Goal: Use online tool/utility: Utilize a website feature to perform a specific function

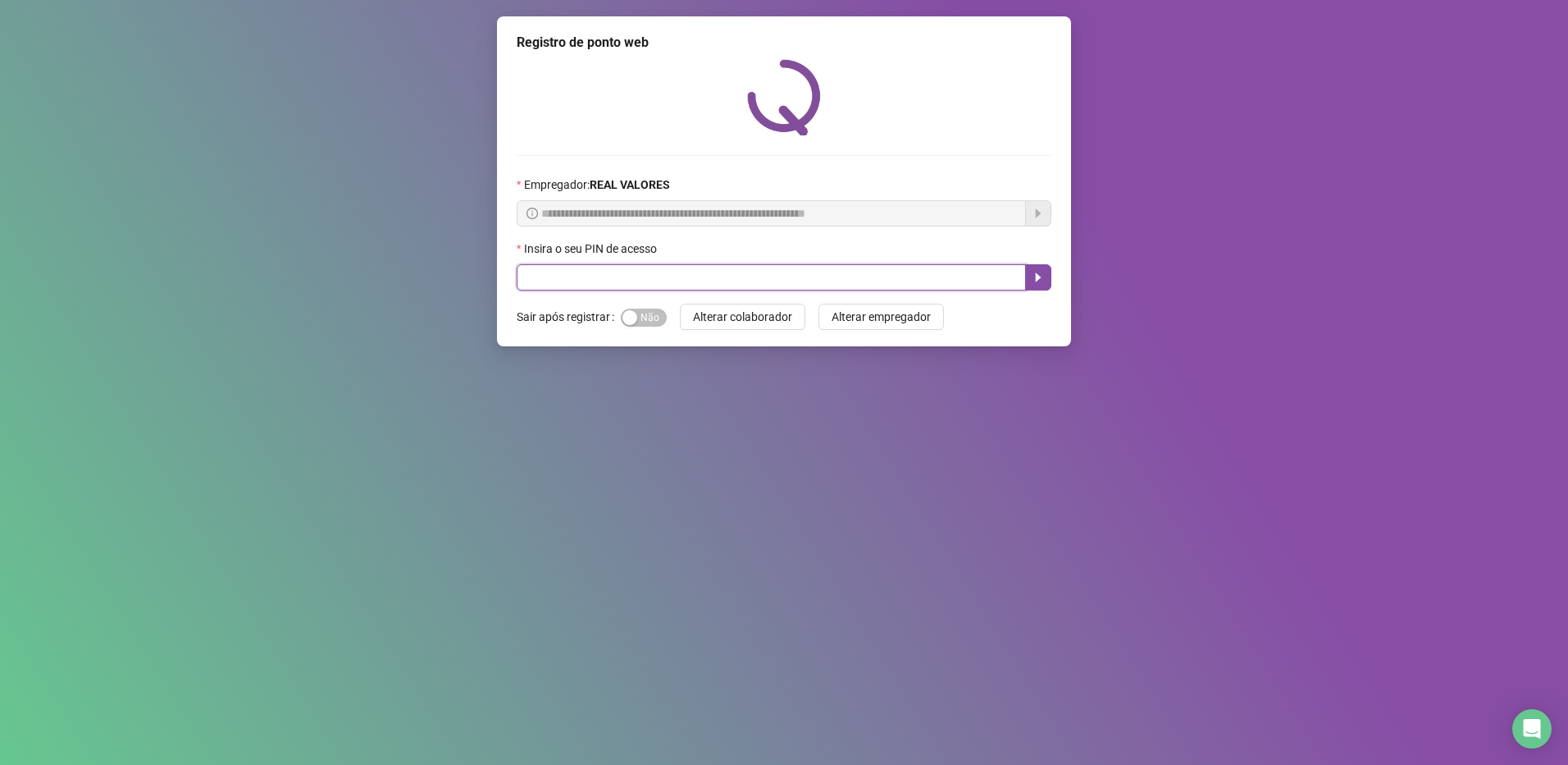
click at [656, 282] on input "text" at bounding box center [771, 277] width 509 height 26
type input "*****"
click at [1035, 268] on button "button" at bounding box center [1038, 277] width 26 height 26
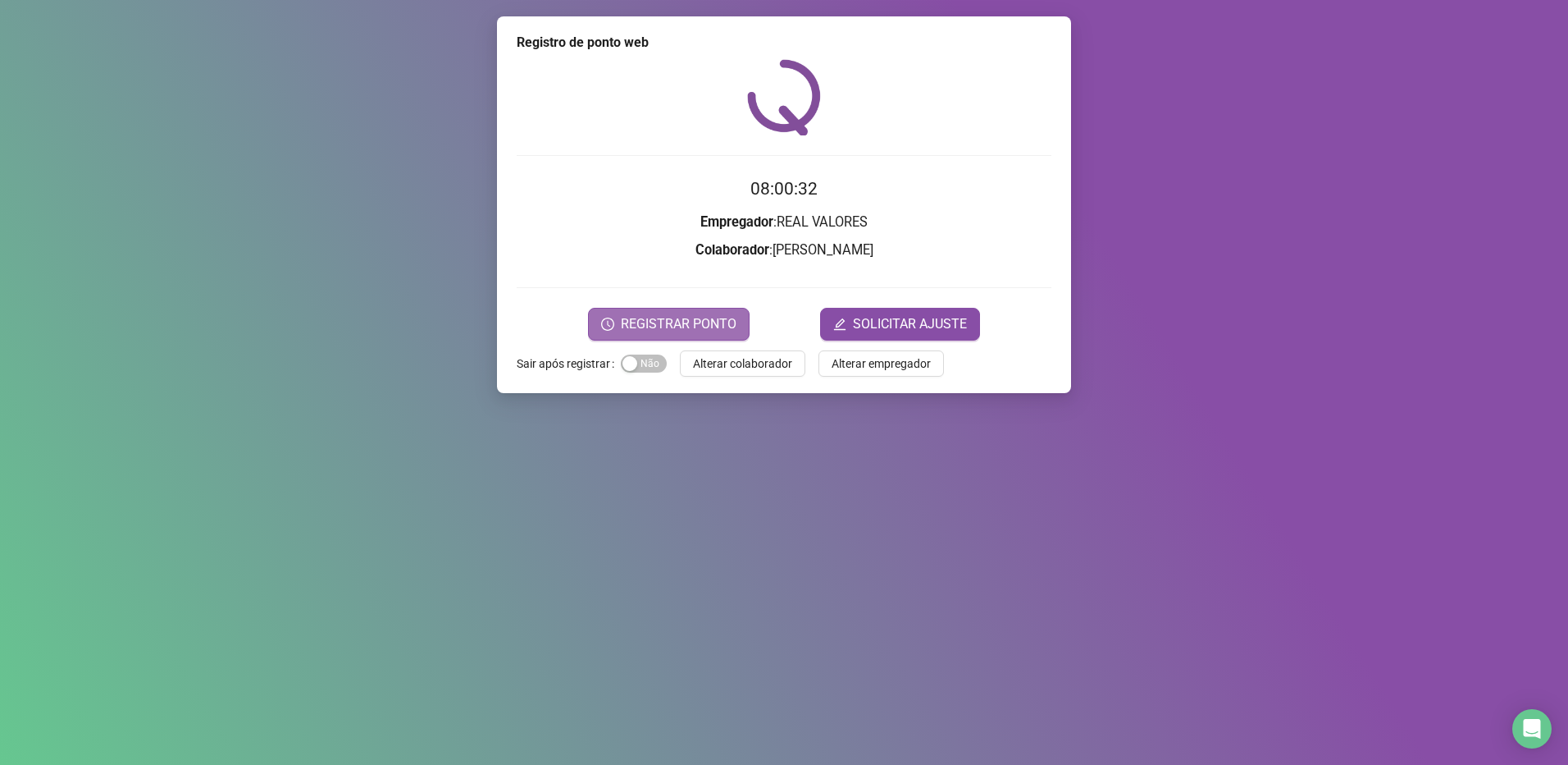
click at [644, 331] on span "REGISTRAR PONTO" at bounding box center [678, 324] width 115 height 19
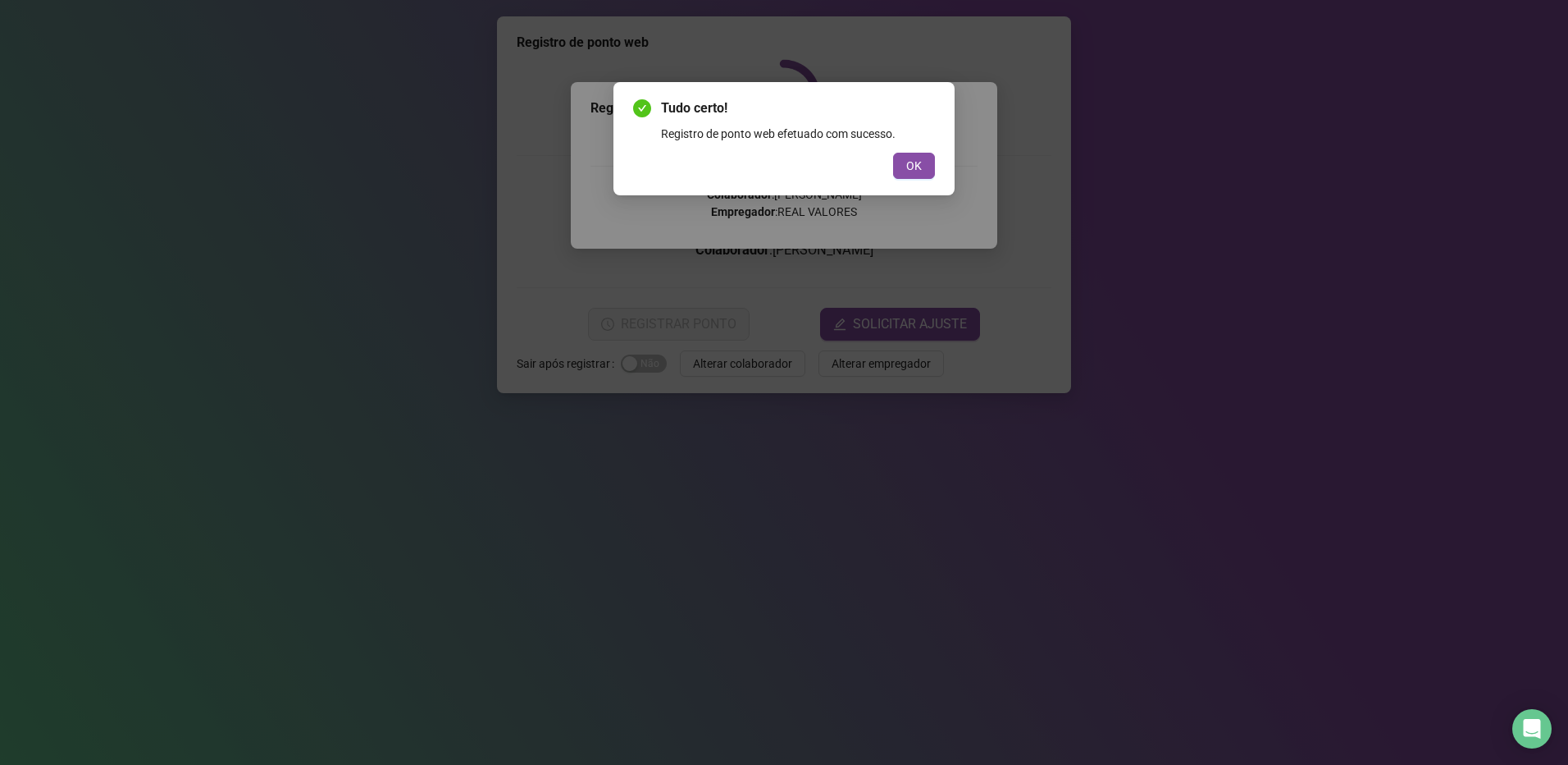
click at [917, 164] on span "OK" at bounding box center [914, 166] width 15 height 18
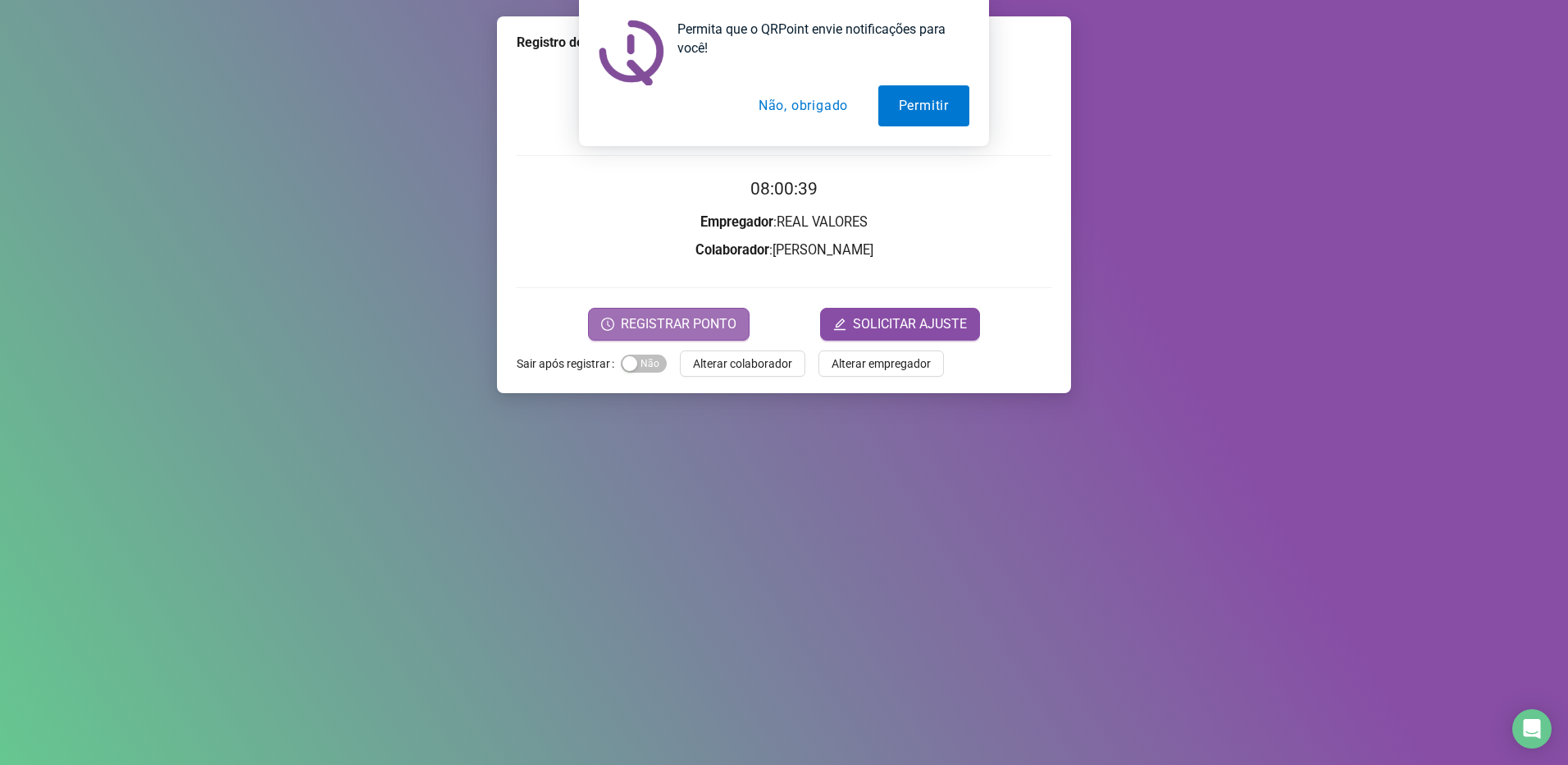
click at [693, 318] on span "REGISTRAR PONTO" at bounding box center [678, 324] width 115 height 19
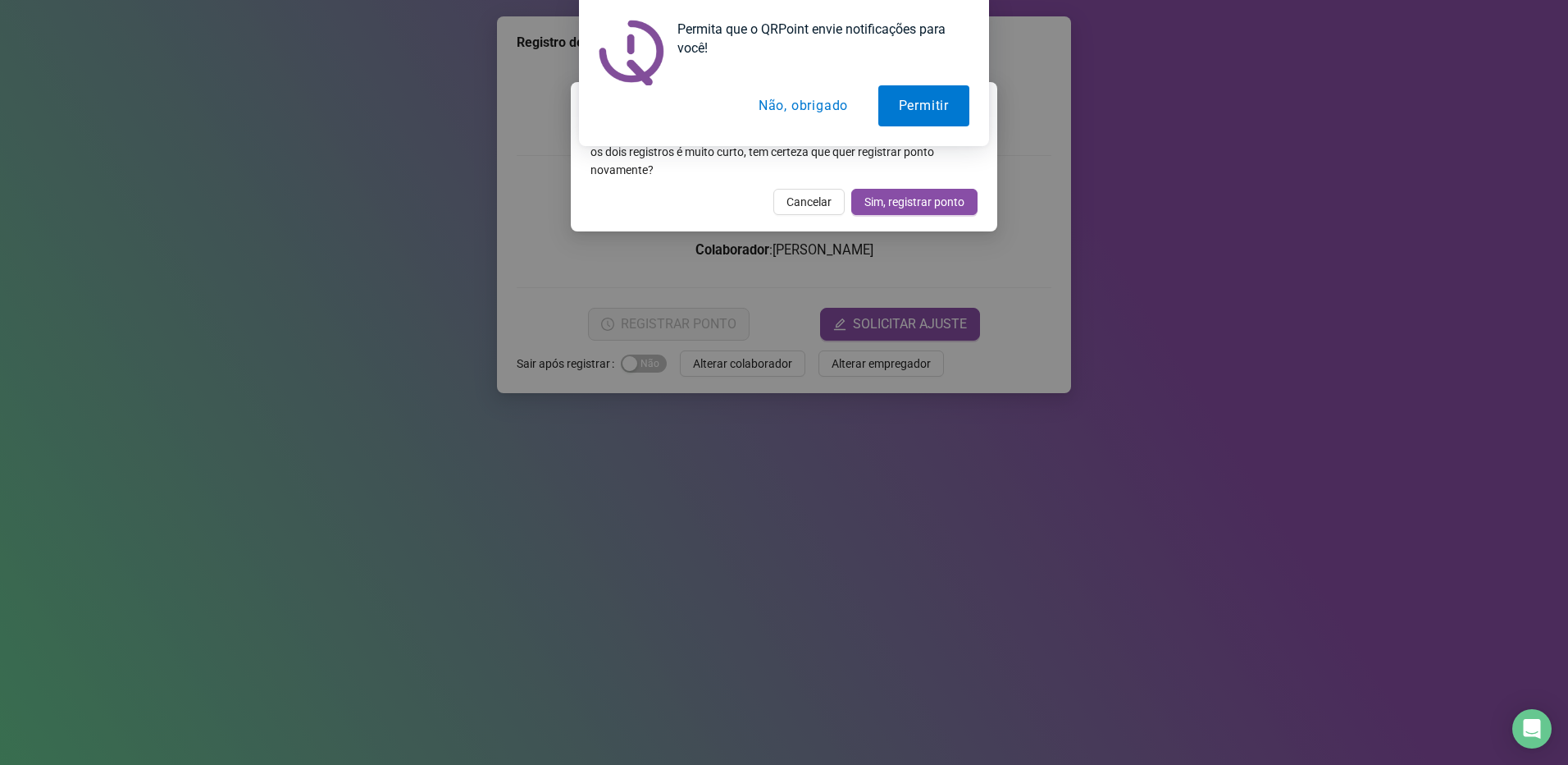
click at [798, 110] on button "Não, obrigado" at bounding box center [803, 106] width 131 height 41
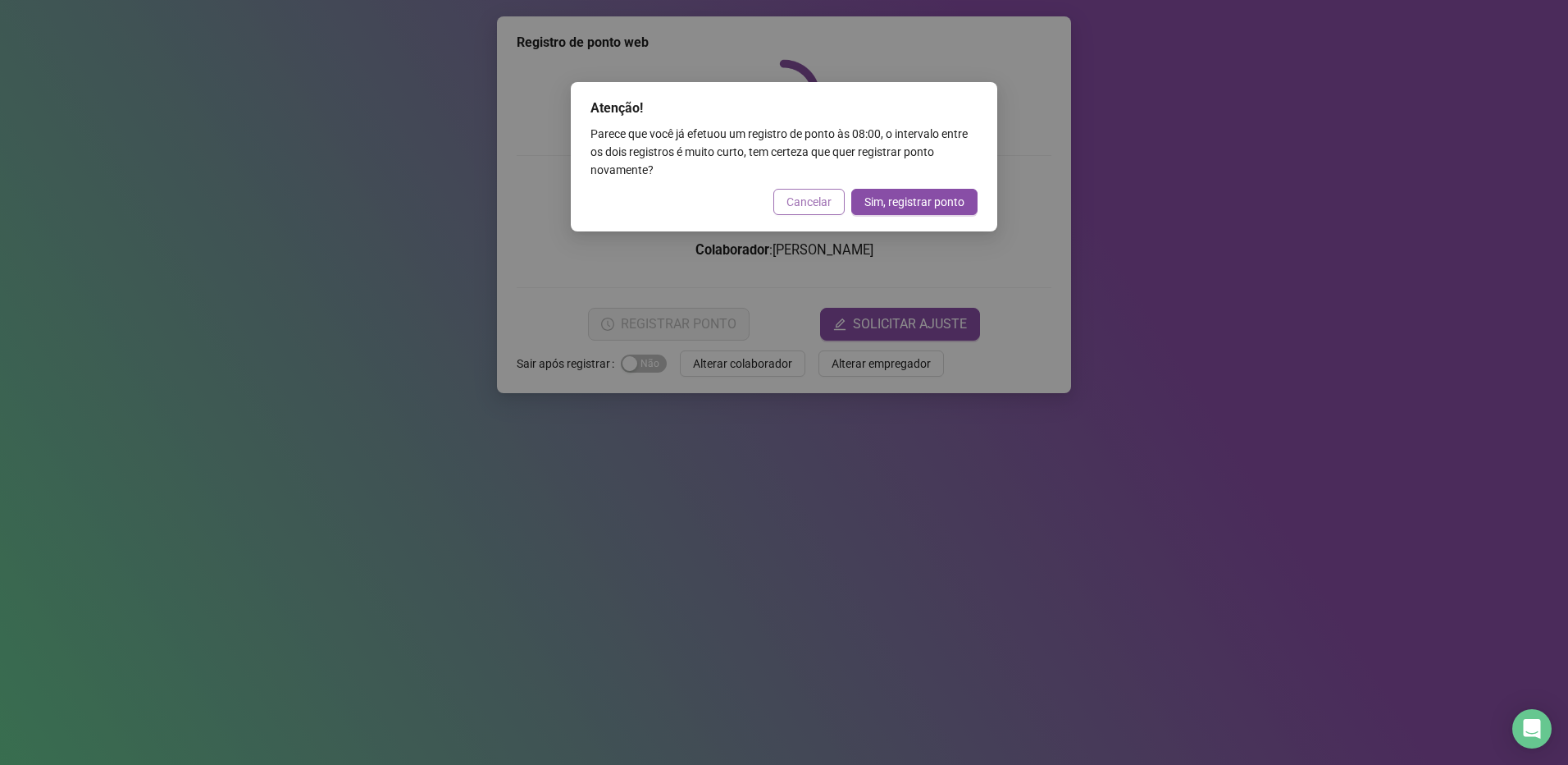
click at [800, 201] on span "Cancelar" at bounding box center [809, 201] width 45 height 18
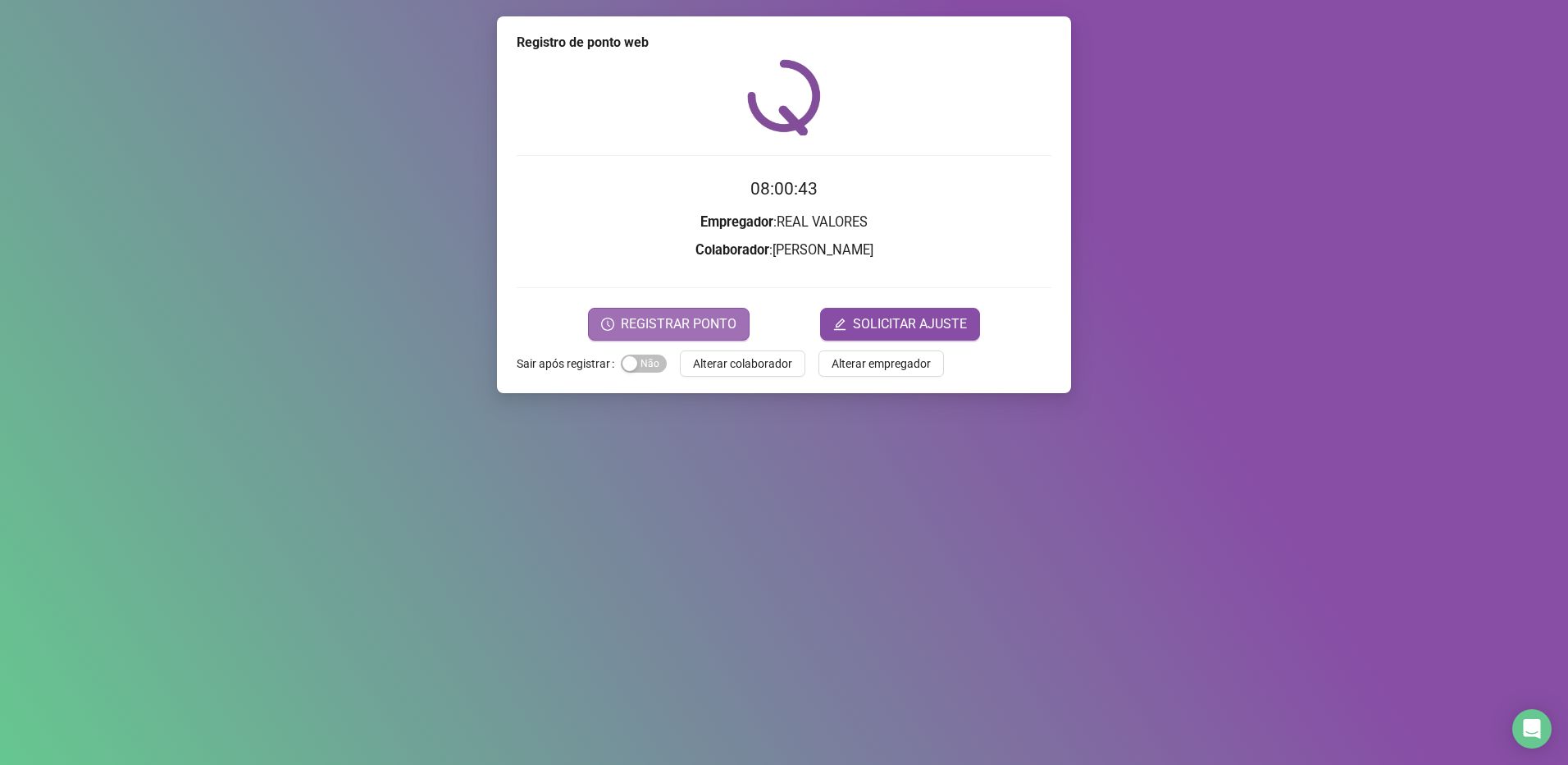
click at [678, 315] on span "REGISTRAR PONTO" at bounding box center [678, 324] width 115 height 19
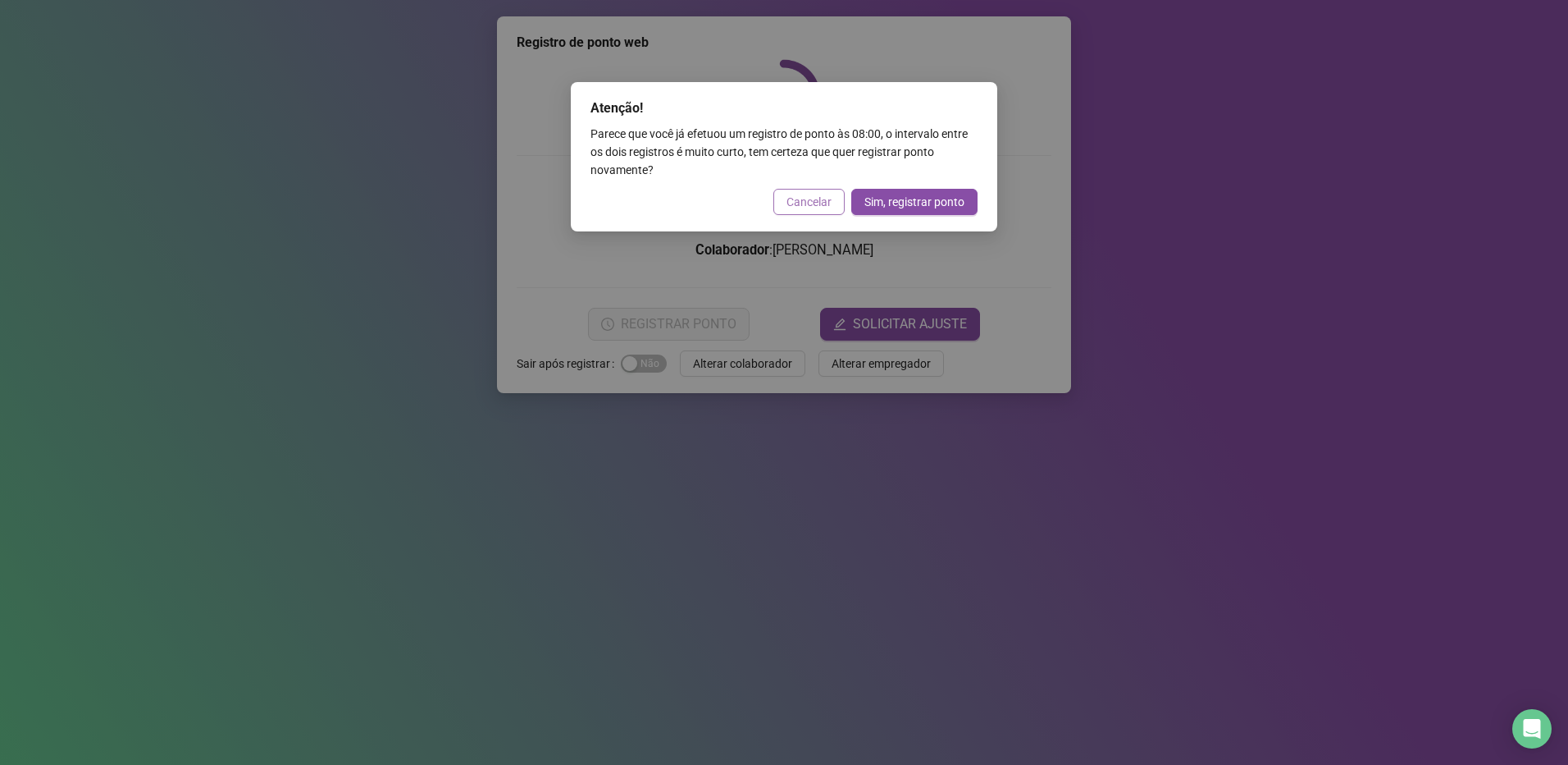
click at [790, 197] on span "Cancelar" at bounding box center [809, 201] width 45 height 18
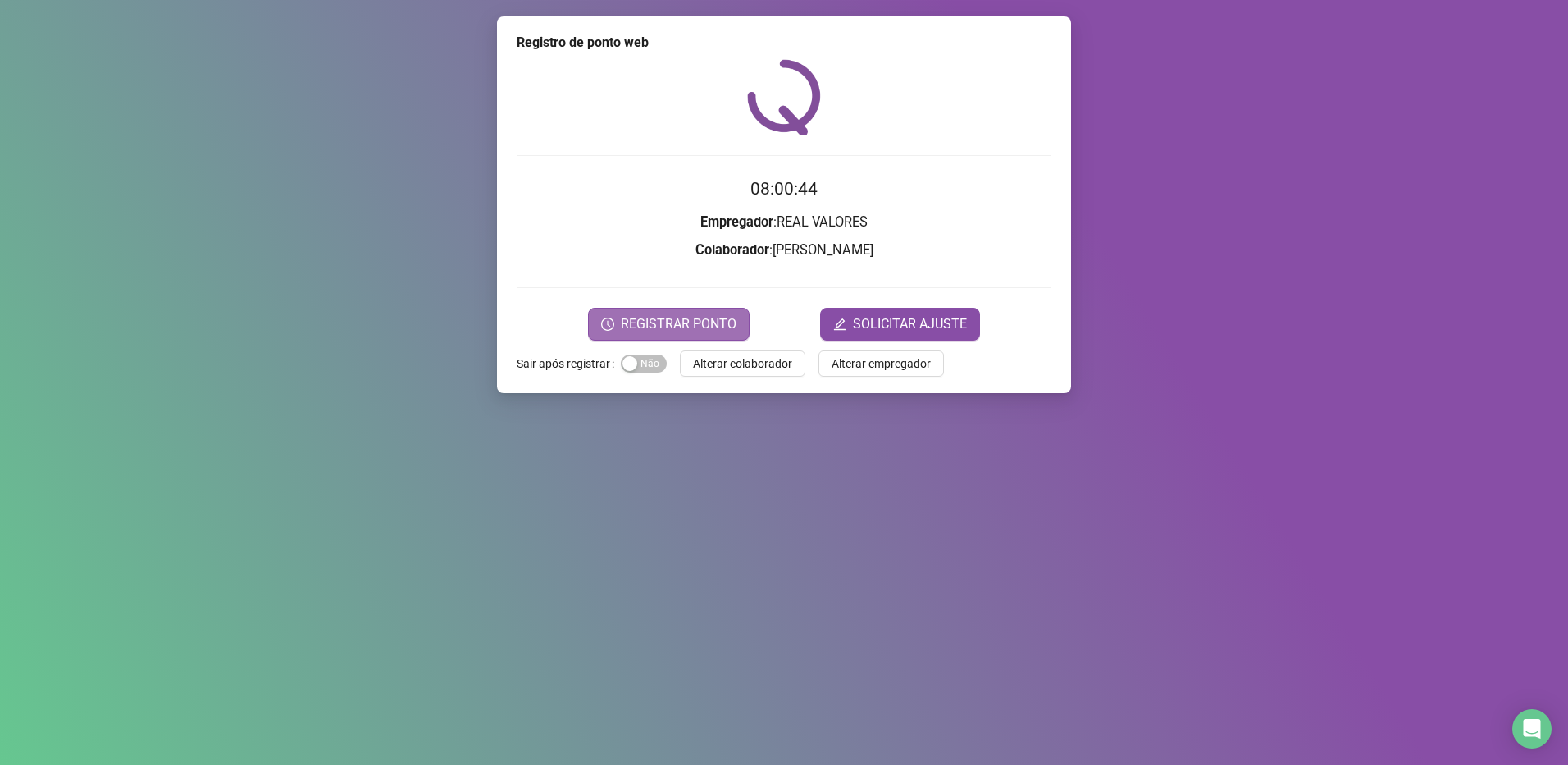
click at [702, 321] on span "REGISTRAR PONTO" at bounding box center [678, 324] width 115 height 19
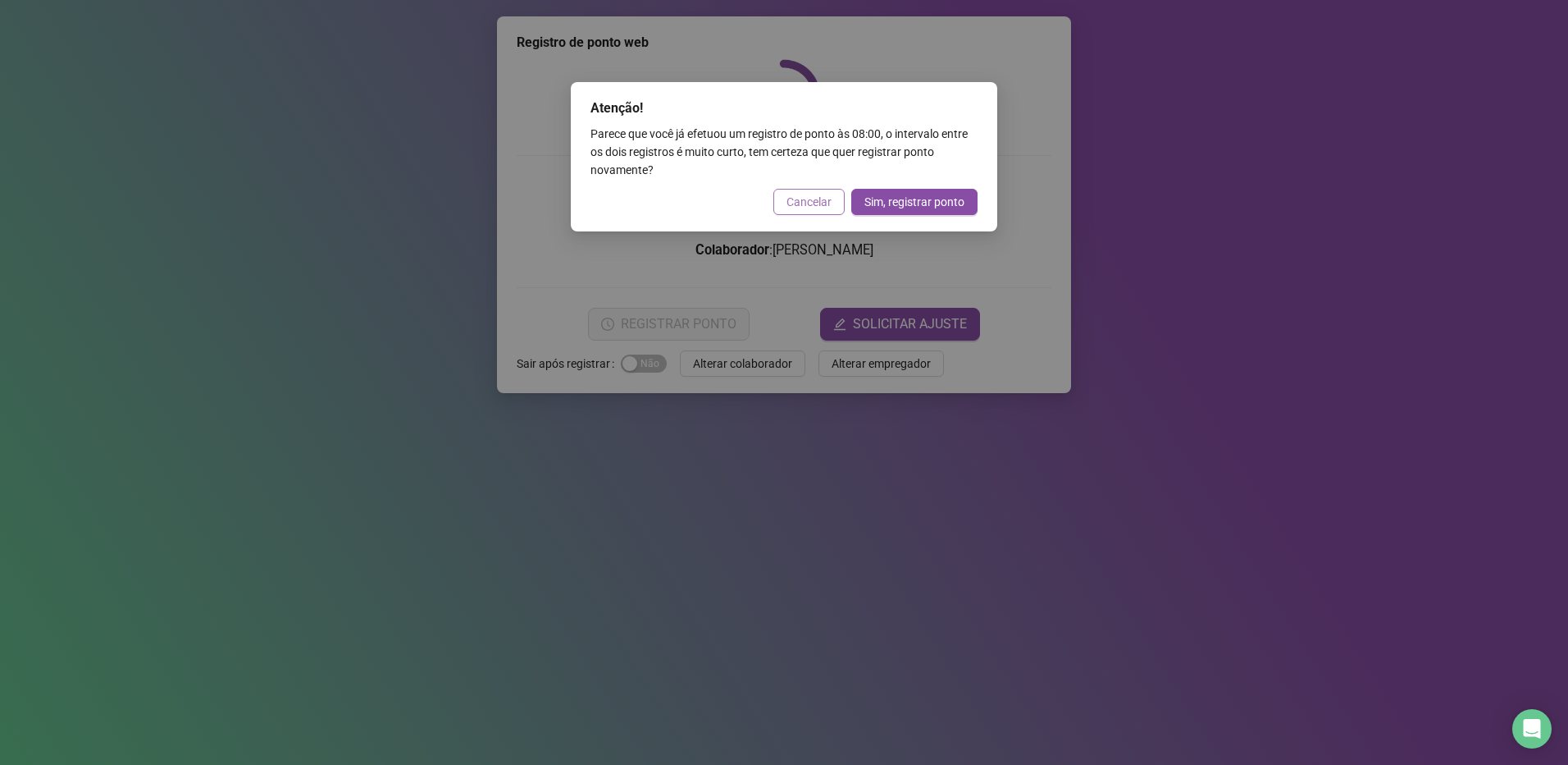
click at [819, 197] on span "Cancelar" at bounding box center [809, 201] width 45 height 18
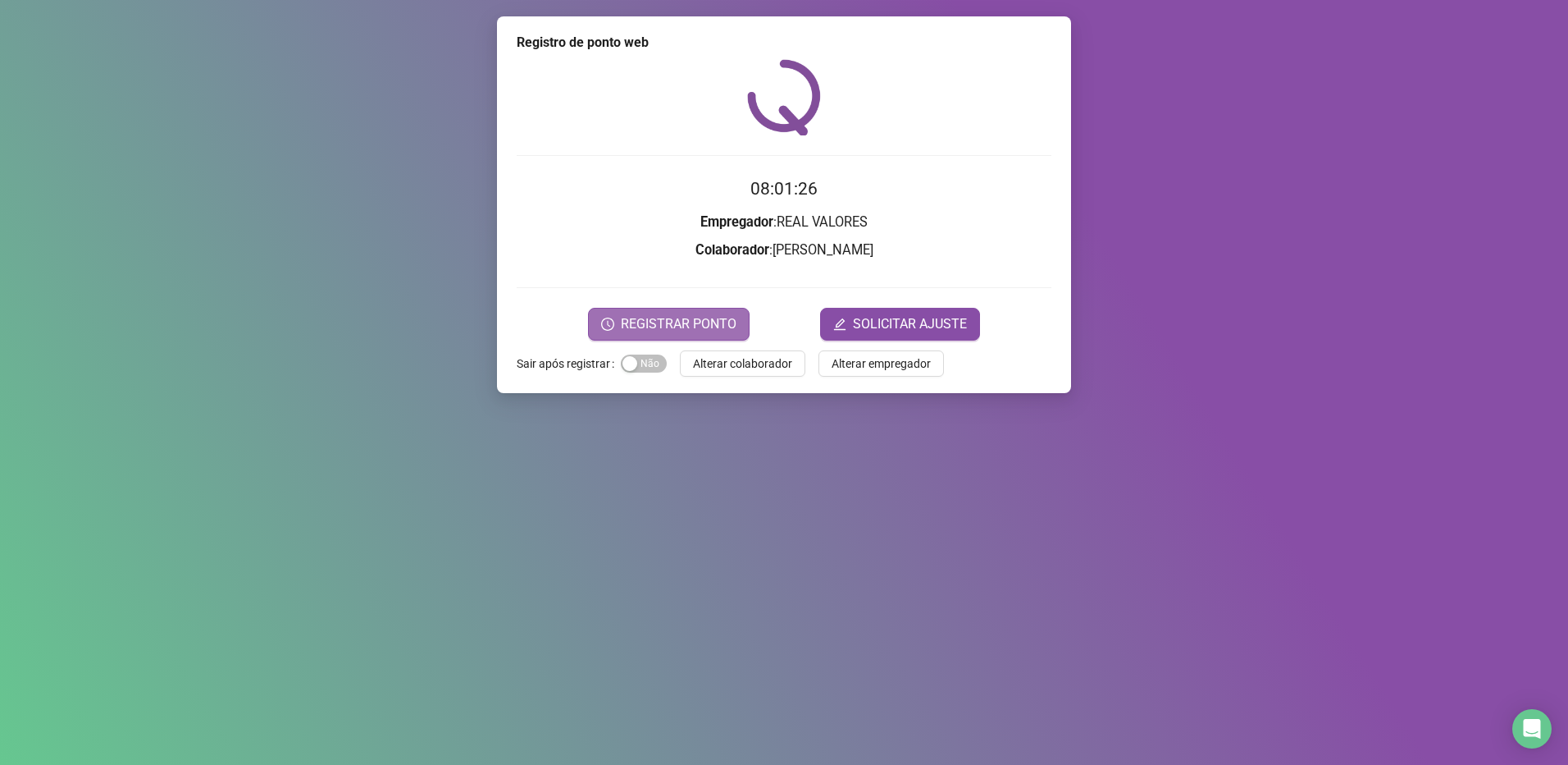
click at [681, 308] on button "REGISTRAR PONTO" at bounding box center [669, 324] width 162 height 33
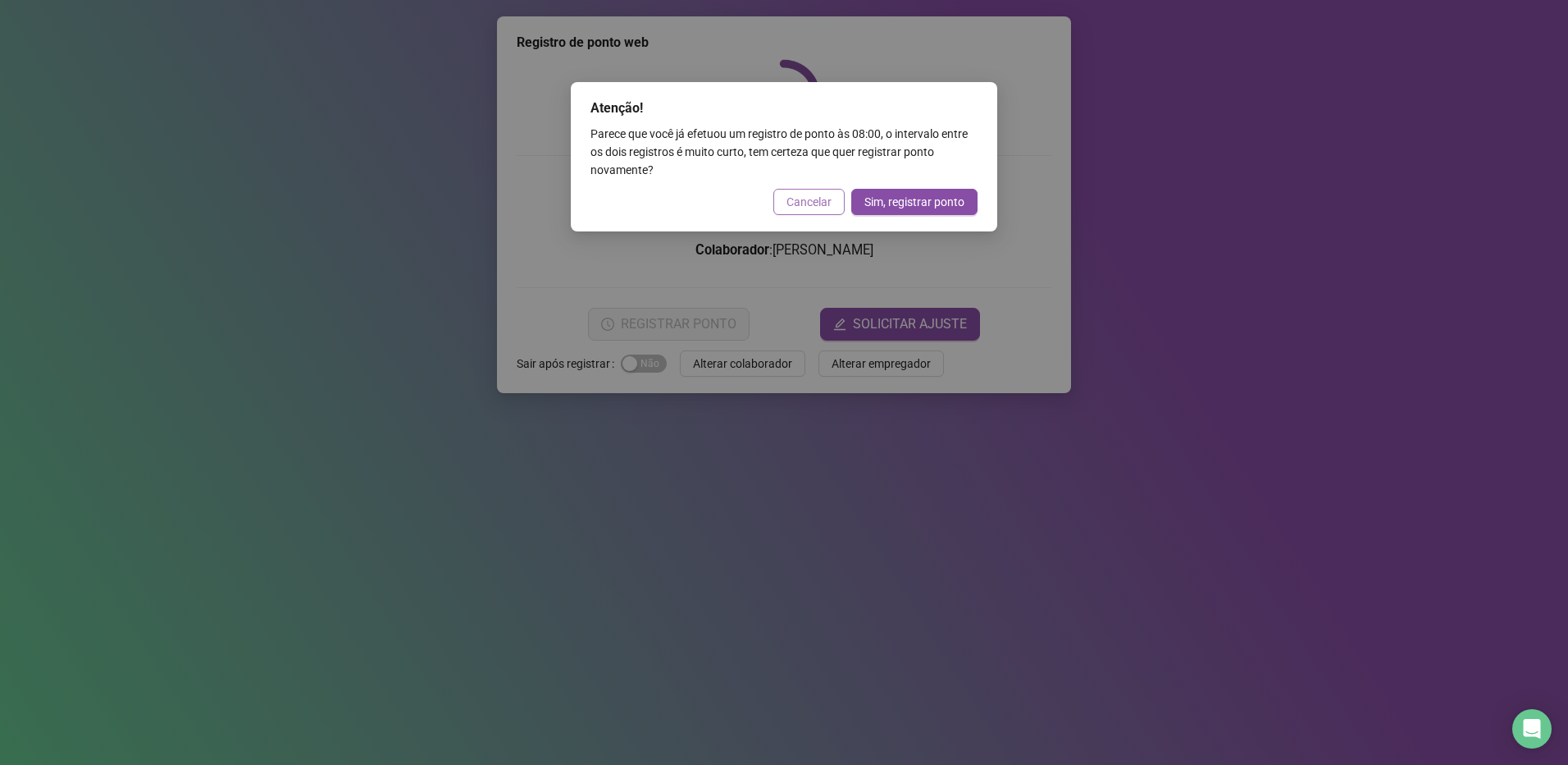
click at [817, 206] on span "Cancelar" at bounding box center [809, 201] width 45 height 18
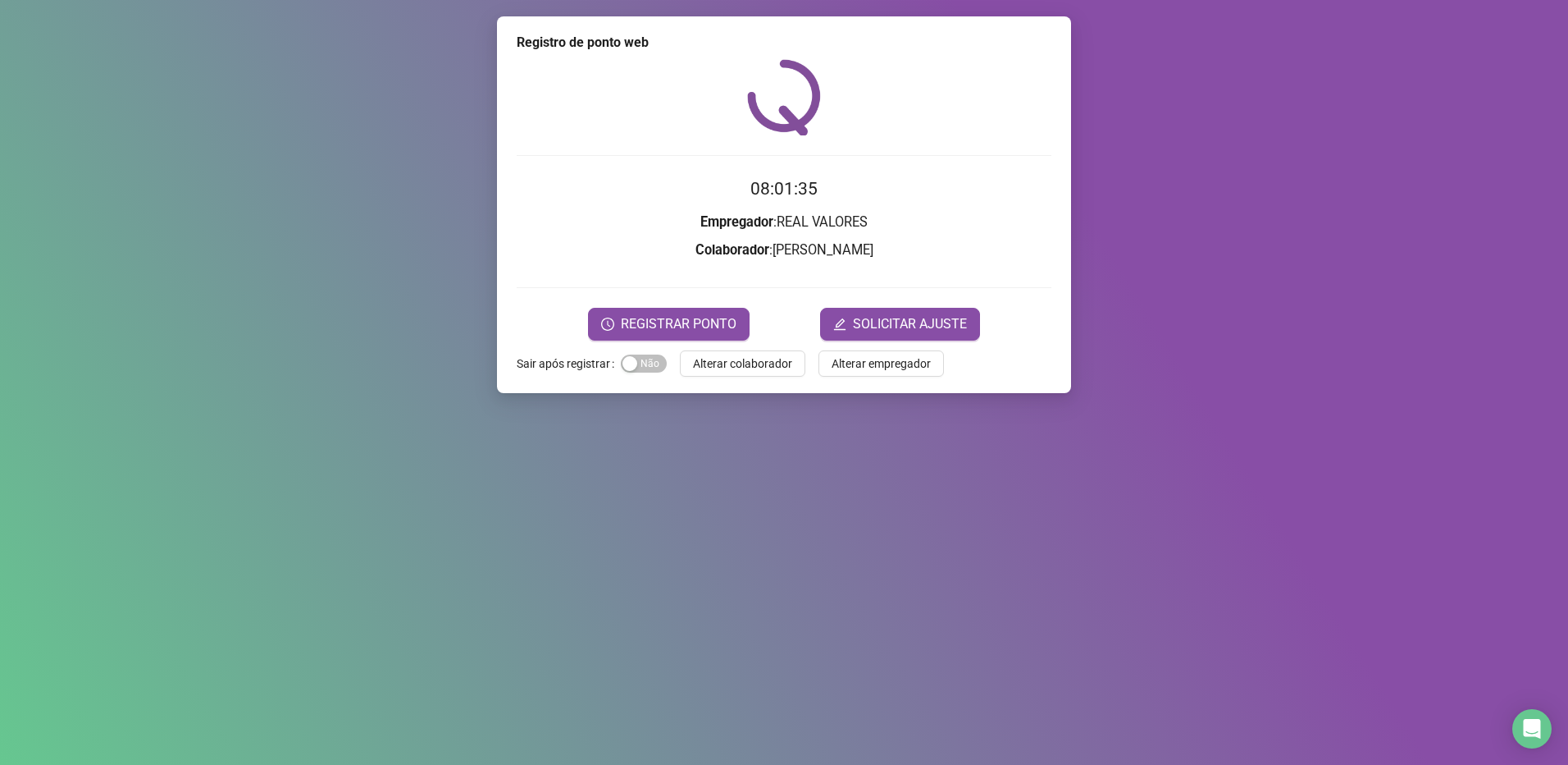
click at [654, 324] on span "REGISTRAR PONTO" at bounding box center [678, 324] width 115 height 19
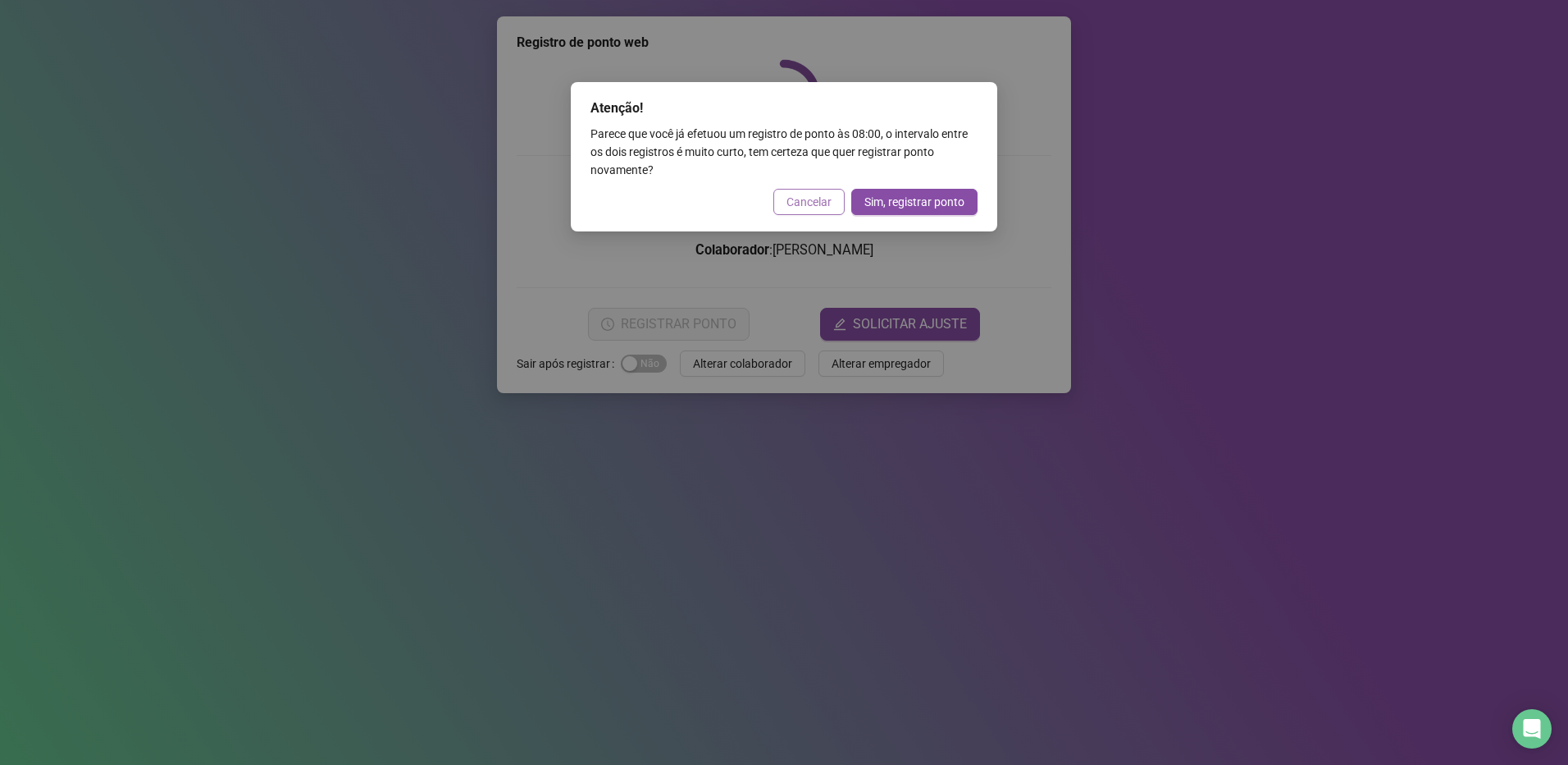
click at [806, 205] on span "Cancelar" at bounding box center [809, 201] width 45 height 18
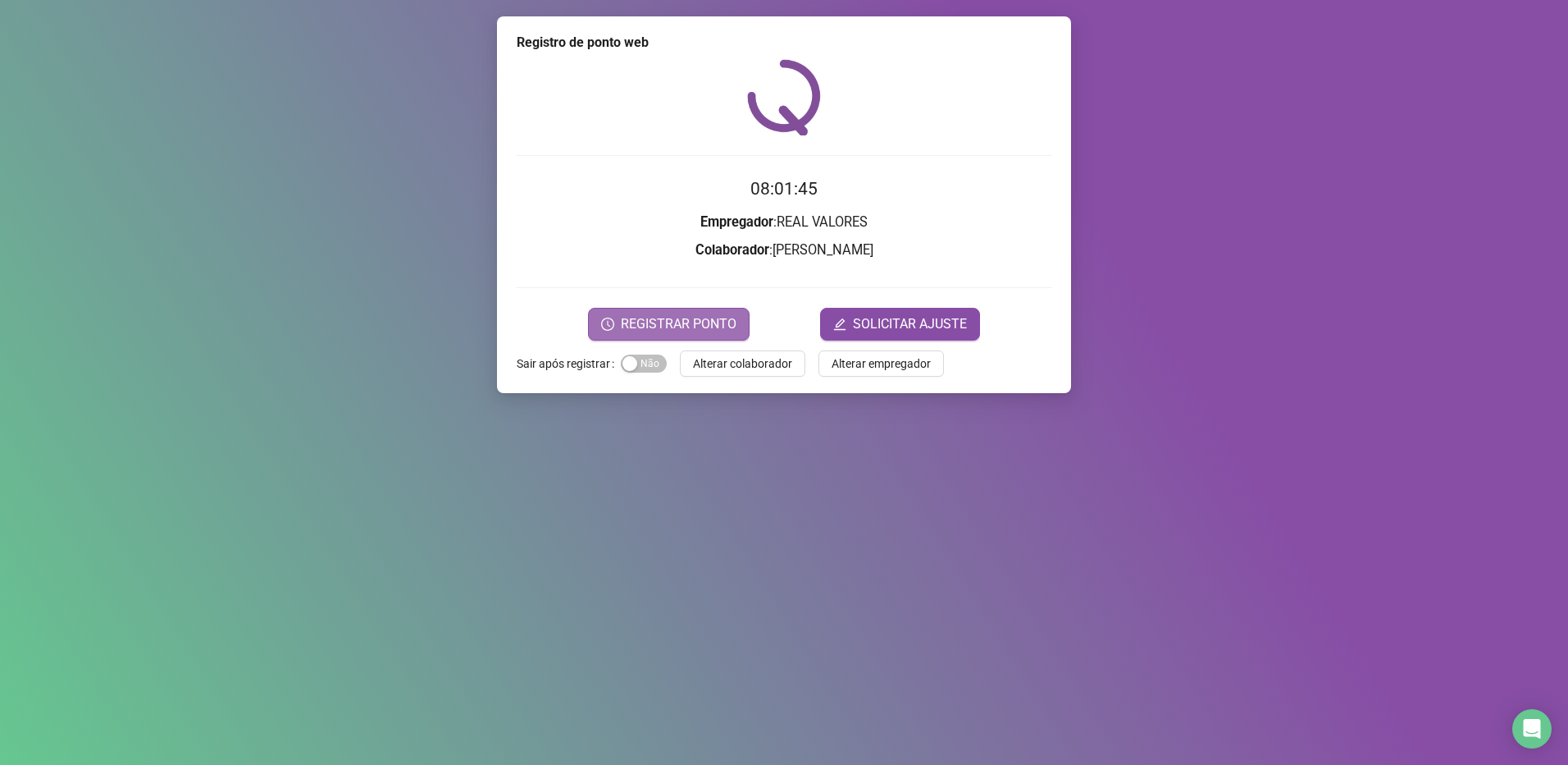
click at [646, 308] on button "REGISTRAR PONTO" at bounding box center [669, 324] width 162 height 33
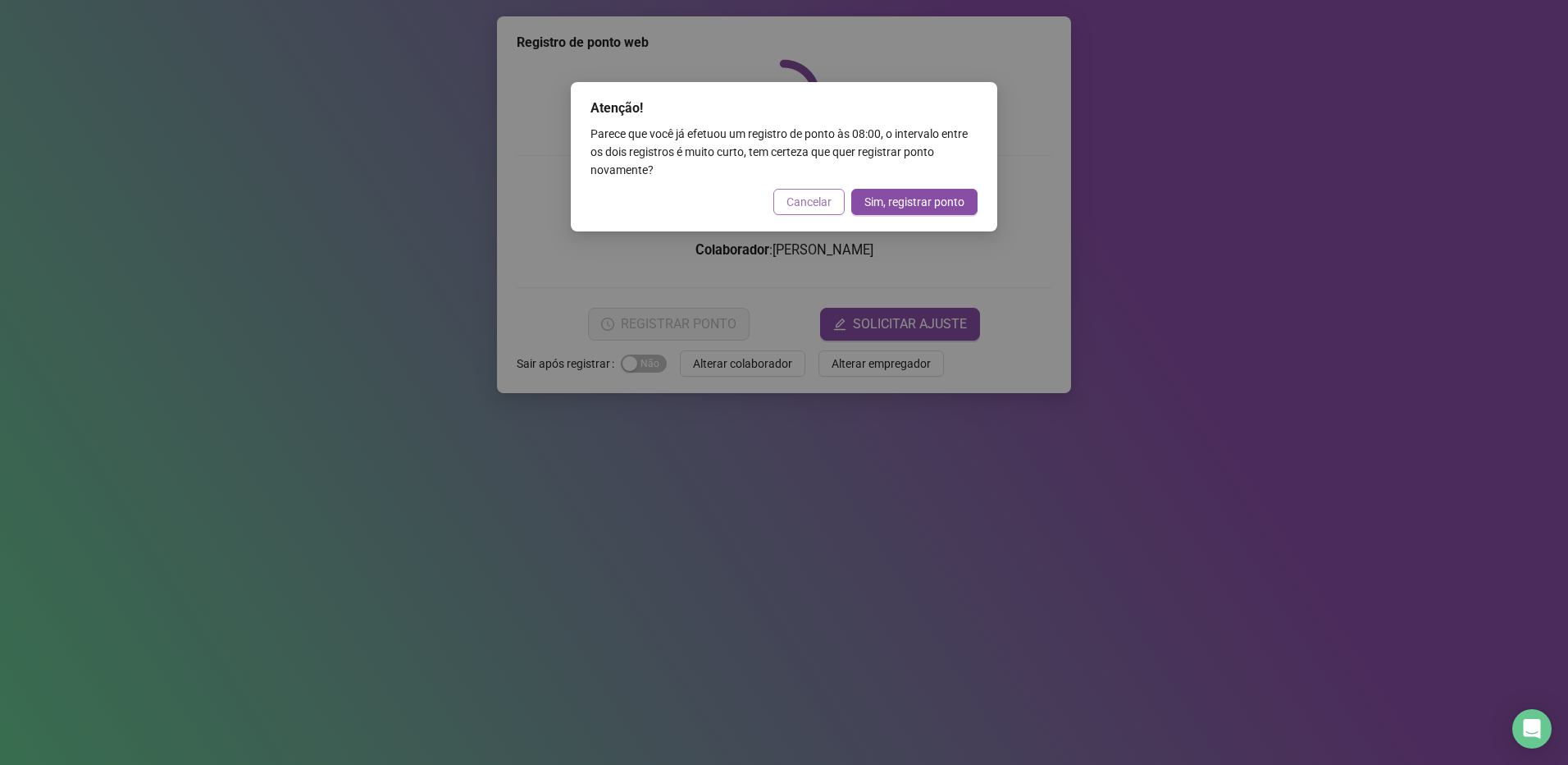
click at [785, 202] on button "Cancelar" at bounding box center [809, 201] width 72 height 26
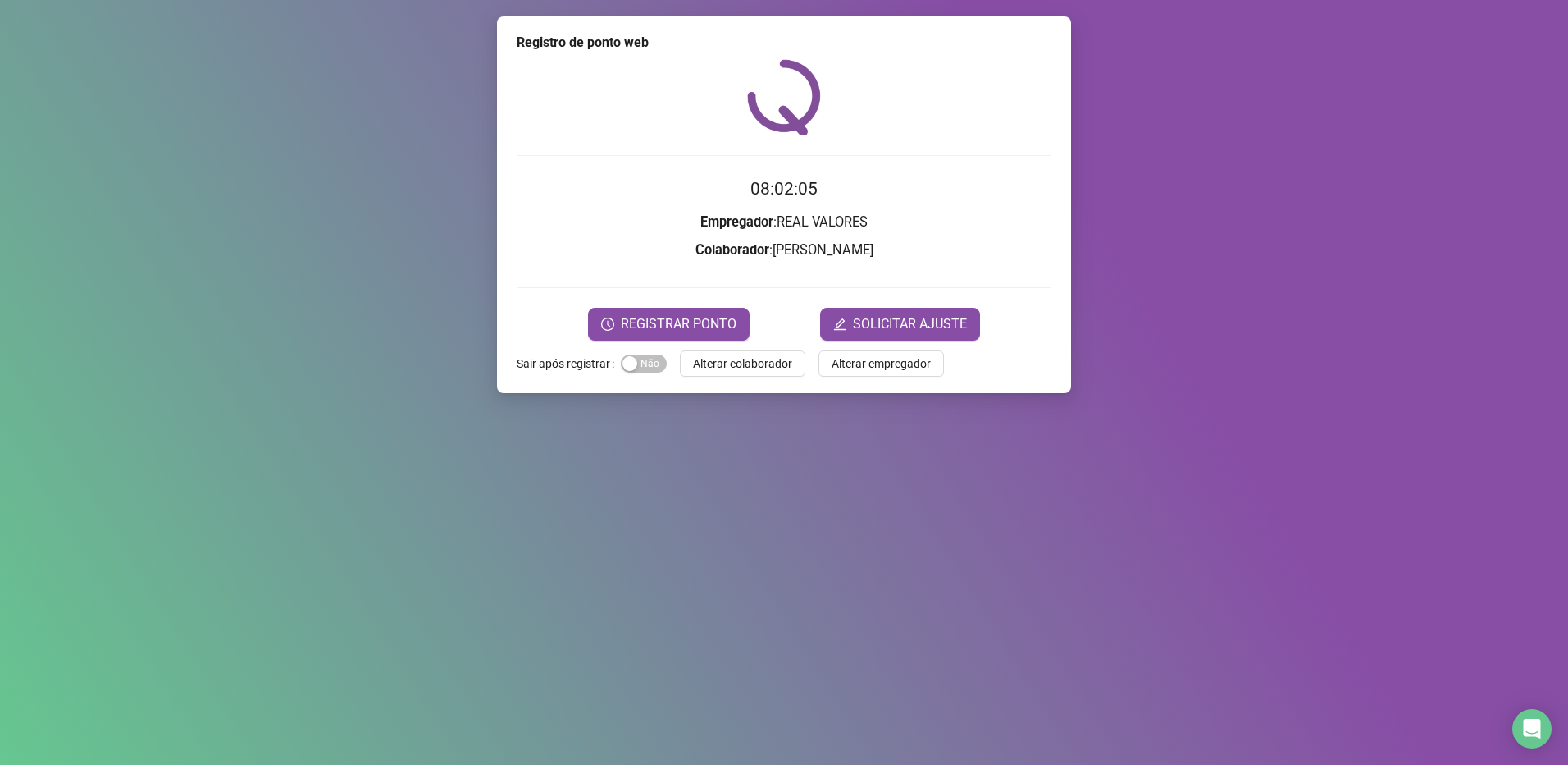
click at [705, 323] on span "REGISTRAR PONTO" at bounding box center [678, 324] width 115 height 19
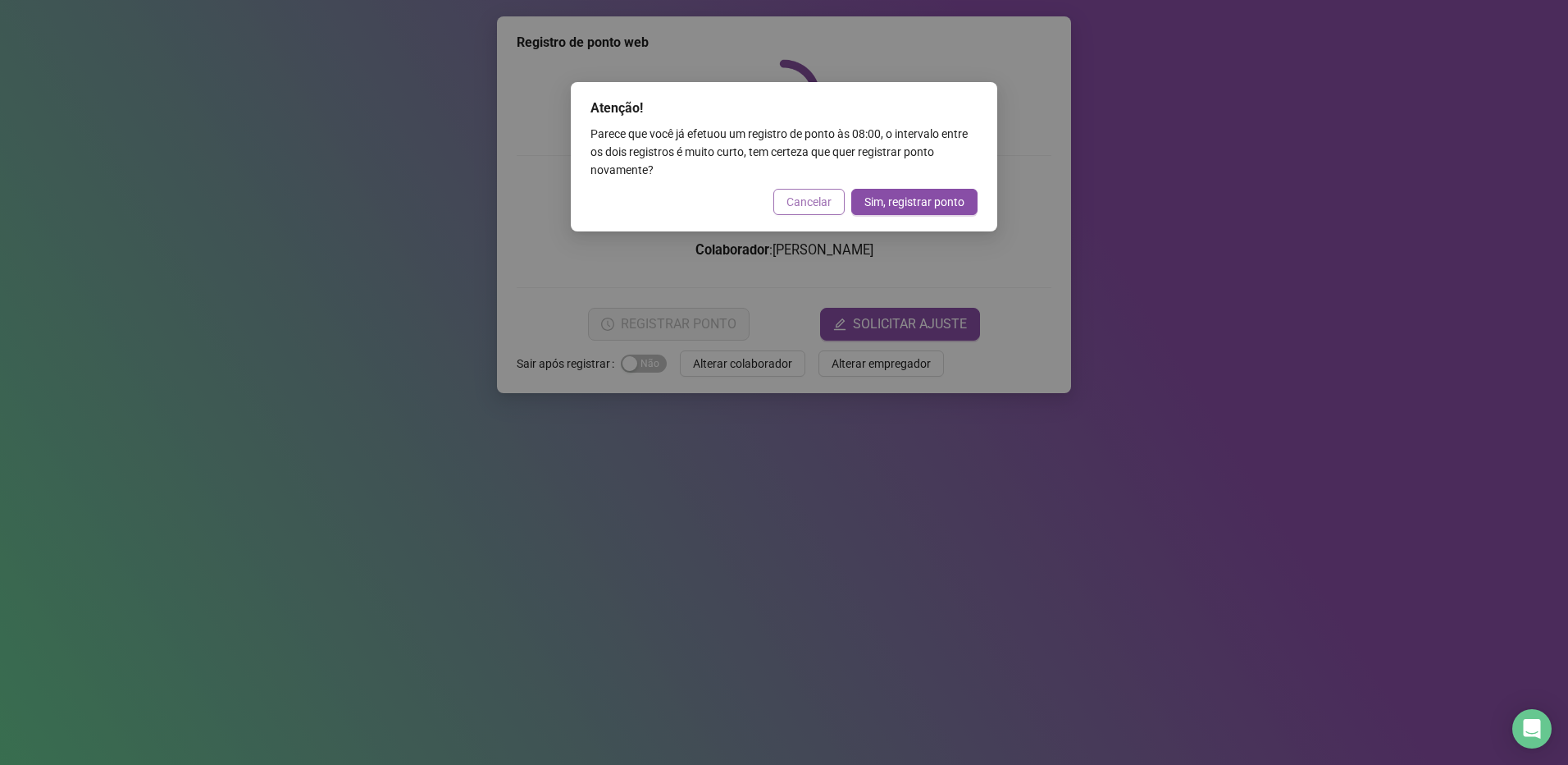
click at [803, 212] on button "Cancelar" at bounding box center [809, 201] width 72 height 26
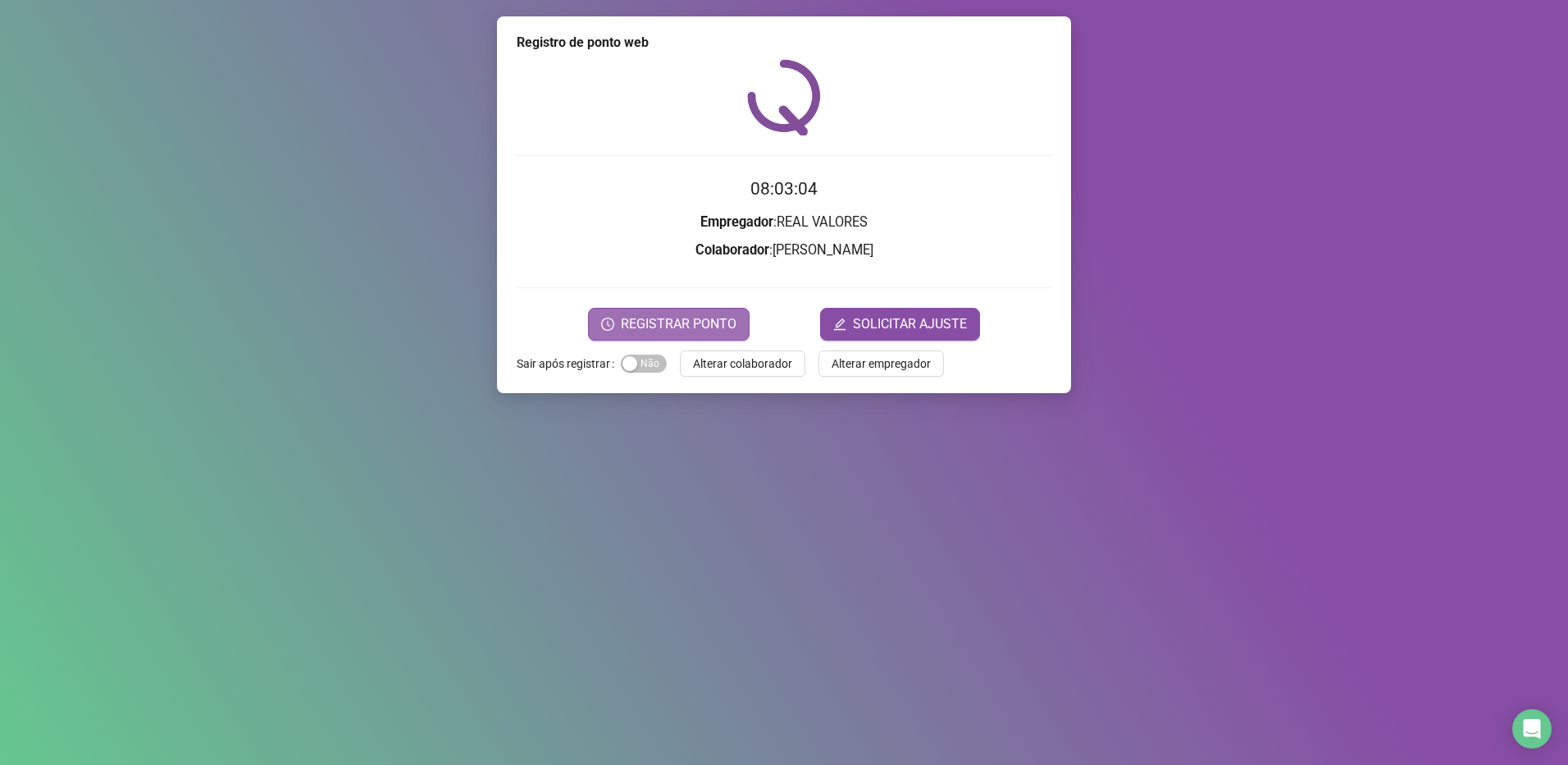
click at [702, 339] on button "REGISTRAR PONTO" at bounding box center [669, 324] width 162 height 33
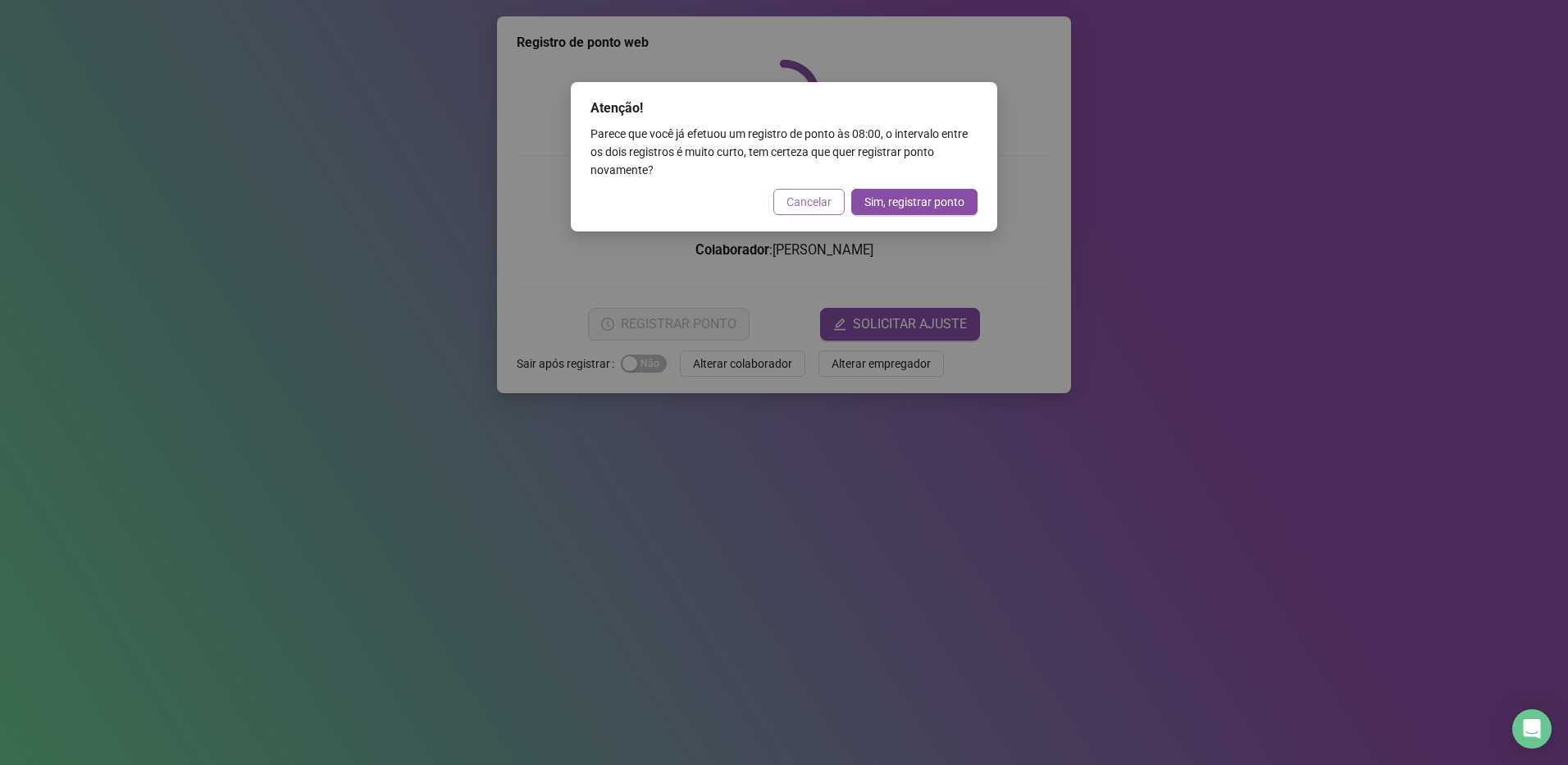
click at [824, 205] on span "Cancelar" at bounding box center [809, 201] width 45 height 18
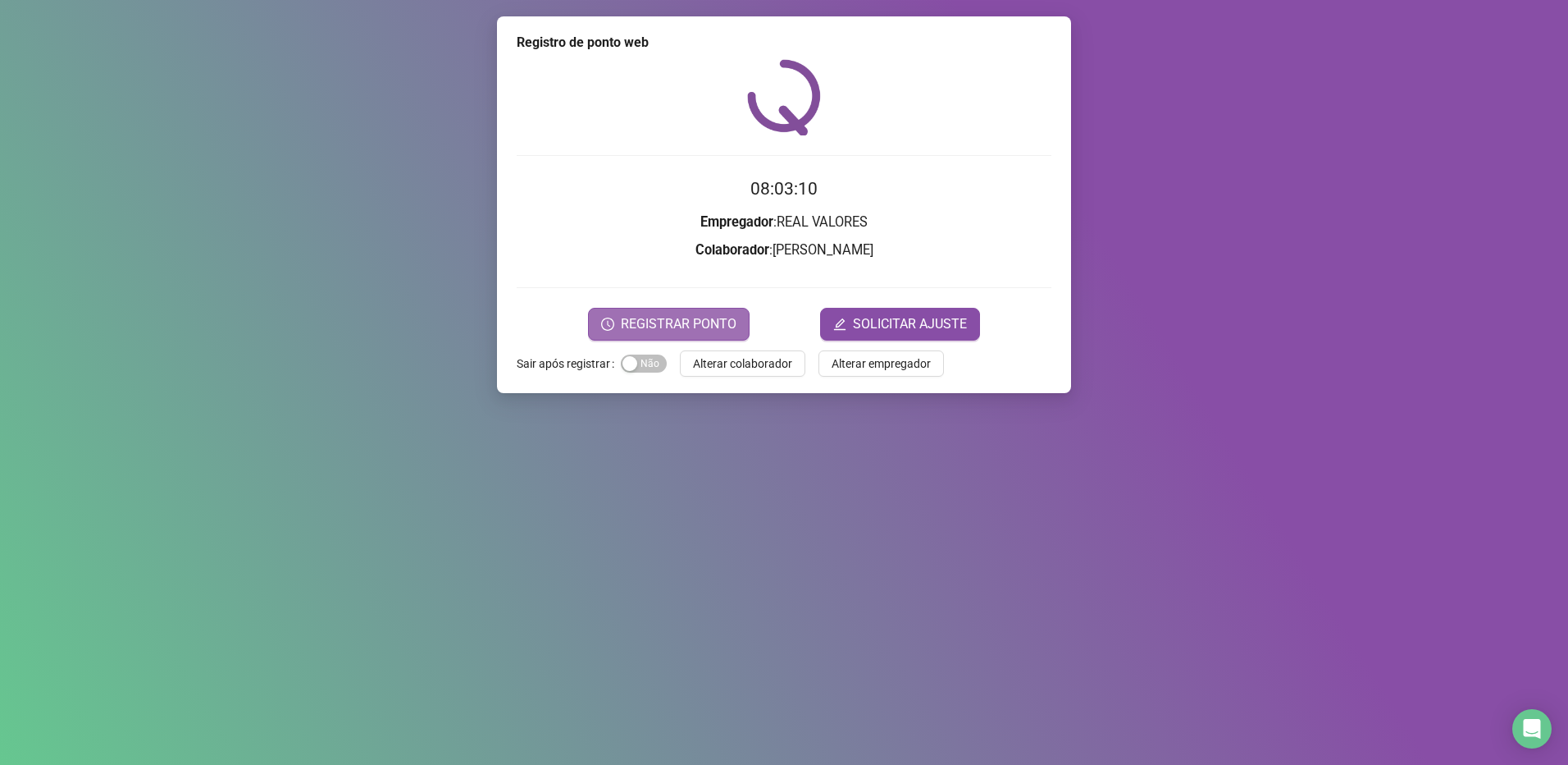
click at [704, 317] on span "REGISTRAR PONTO" at bounding box center [678, 324] width 115 height 19
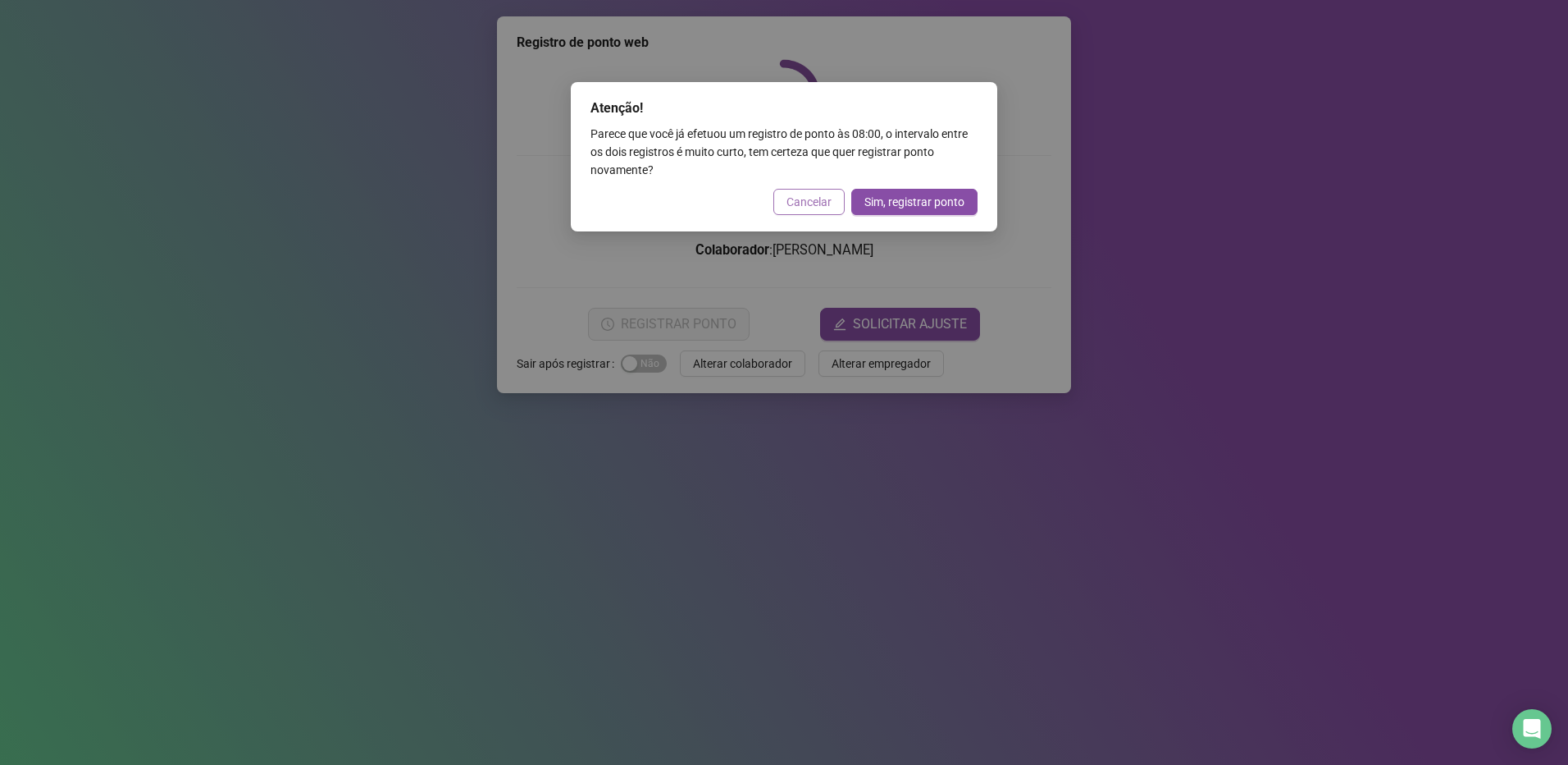
click at [801, 201] on span "Cancelar" at bounding box center [809, 201] width 45 height 18
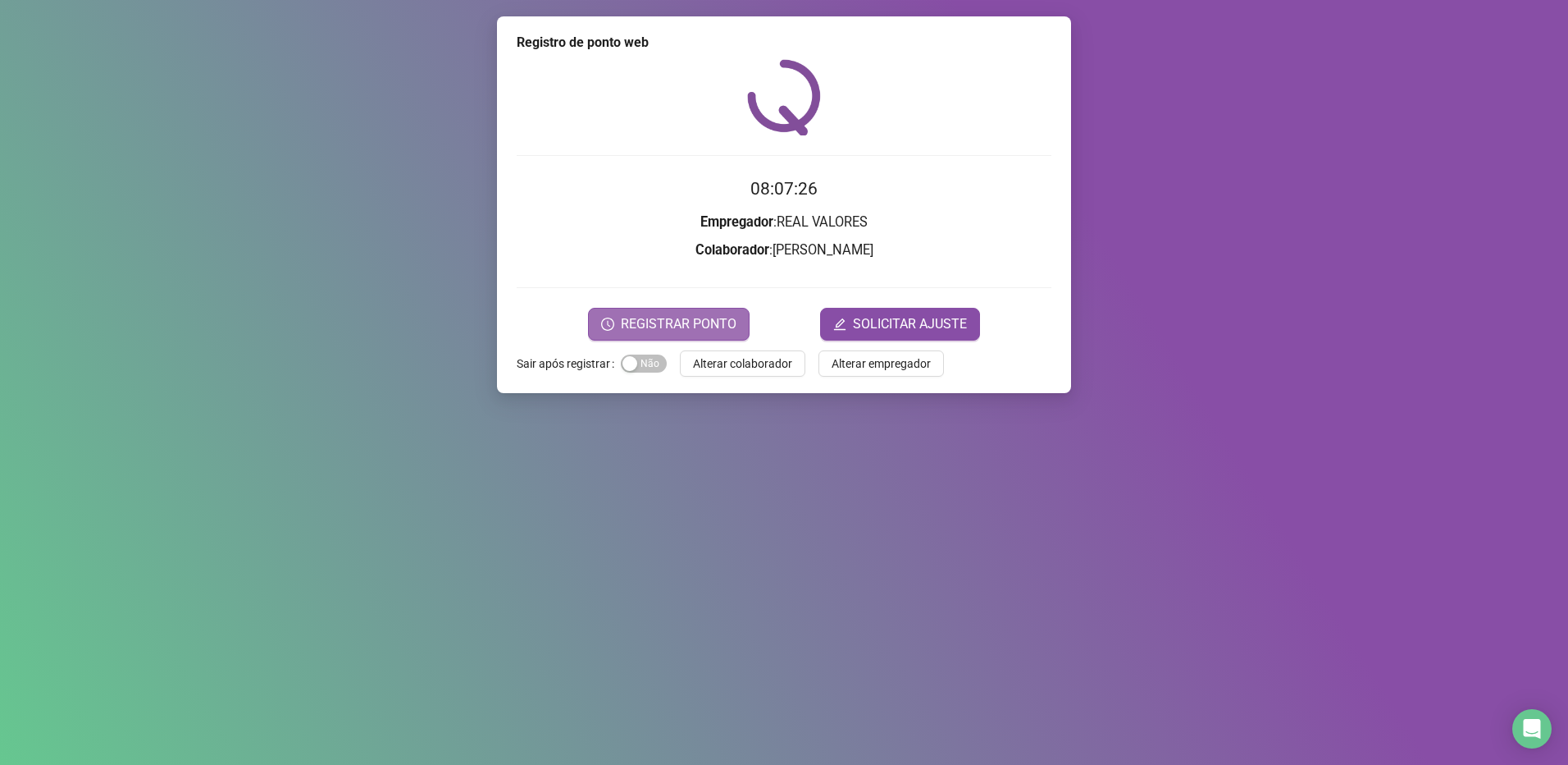
click at [713, 337] on button "REGISTRAR PONTO" at bounding box center [669, 324] width 162 height 33
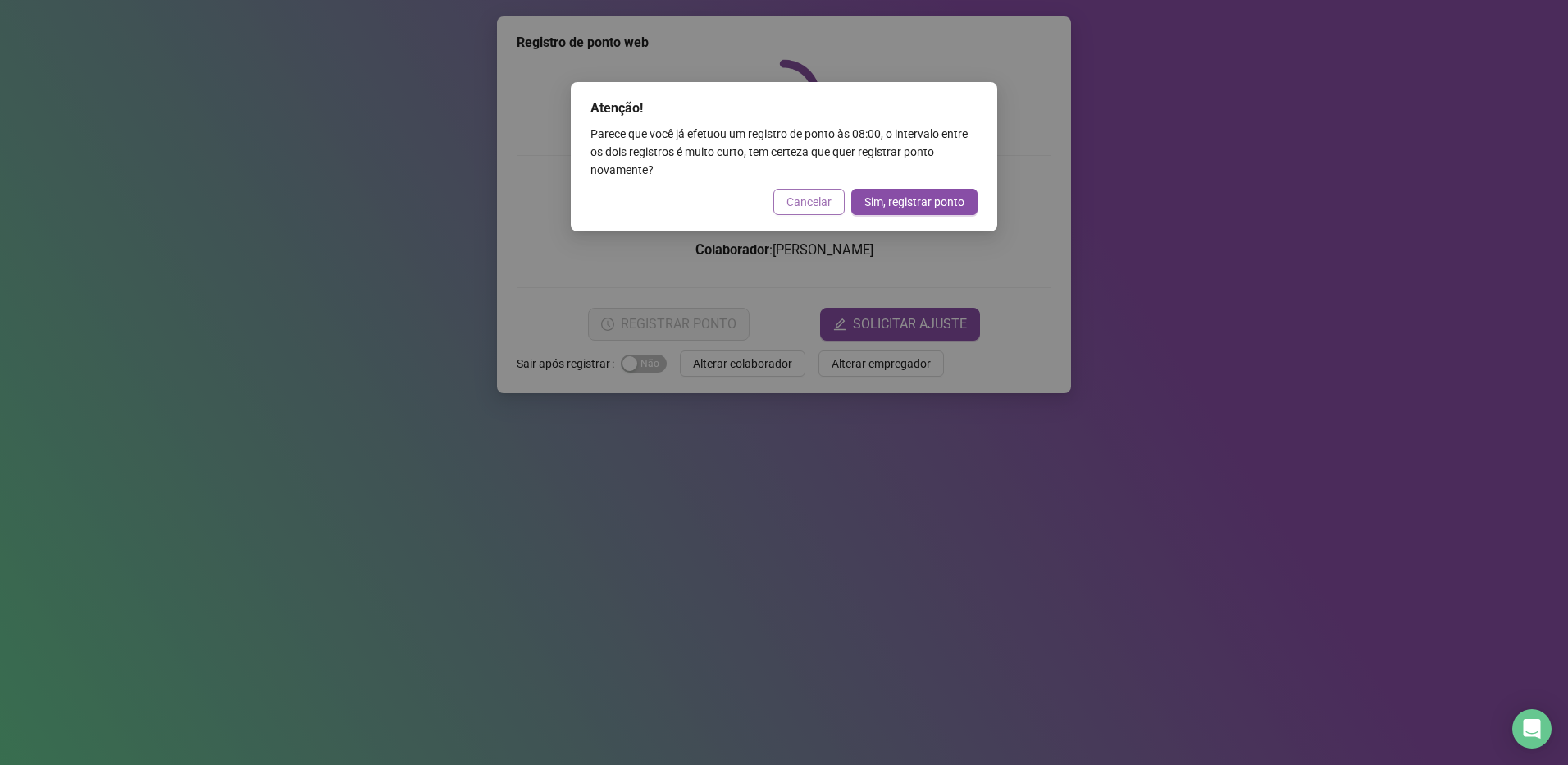
click at [801, 211] on button "Cancelar" at bounding box center [809, 201] width 72 height 26
